Goal: Task Accomplishment & Management: Manage account settings

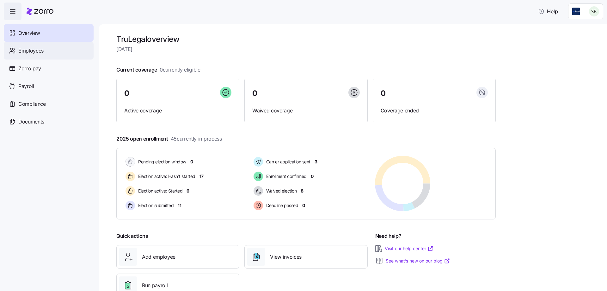
click at [45, 52] on div "Employees" at bounding box center [49, 51] width 90 height 18
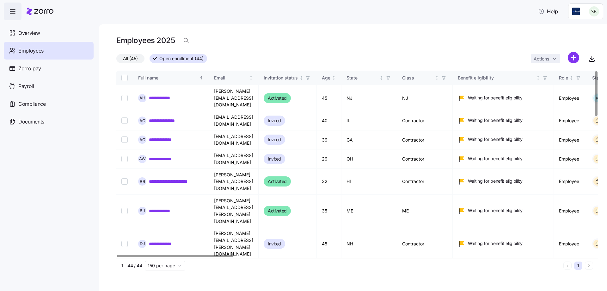
click at [122, 266] on input "Select record 8" at bounding box center [124, 269] width 6 height 6
checkbox input "true"
click at [555, 61] on html "**********" at bounding box center [303, 143] width 607 height 287
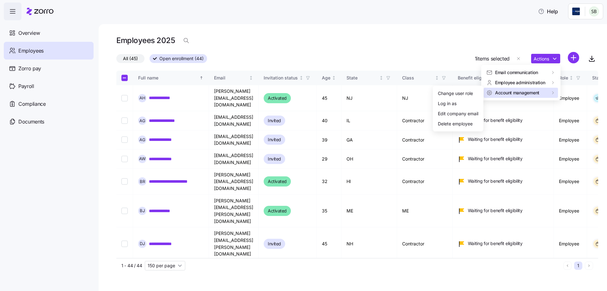
click at [543, 93] on div "Account management" at bounding box center [521, 93] width 69 height 6
click at [454, 125] on div "Delete employee" at bounding box center [455, 123] width 35 height 7
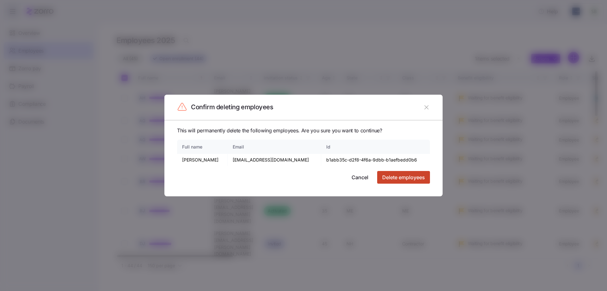
click at [407, 182] on button "Delete employees" at bounding box center [403, 177] width 53 height 13
